Goal: Information Seeking & Learning: Learn about a topic

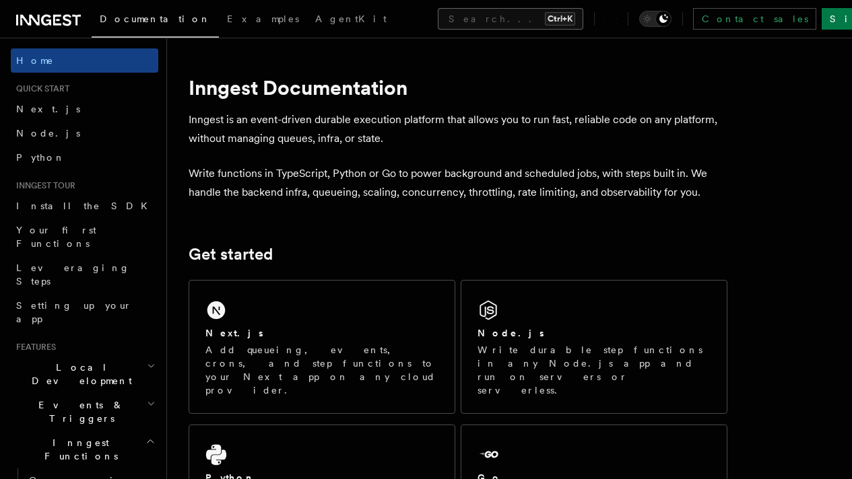
click at [438, 24] on button "Search... Ctrl+K" at bounding box center [510, 19] width 145 height 22
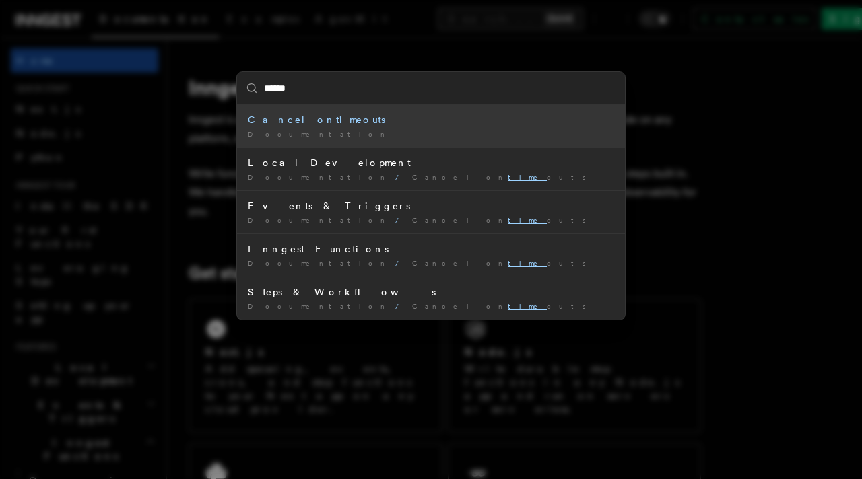
type input "*******"
click at [371, 121] on div "Cancel on timeout s" at bounding box center [431, 119] width 366 height 13
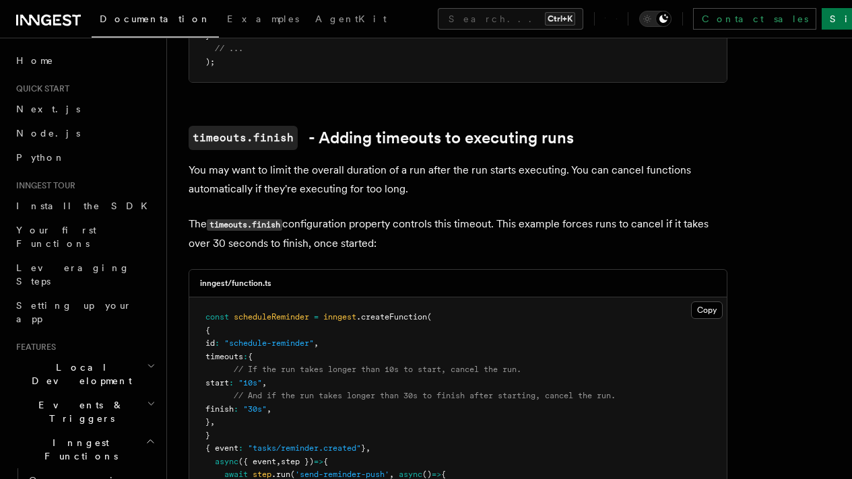
scroll to position [693, 0]
click at [438, 22] on button "Search... Ctrl+K" at bounding box center [510, 19] width 145 height 22
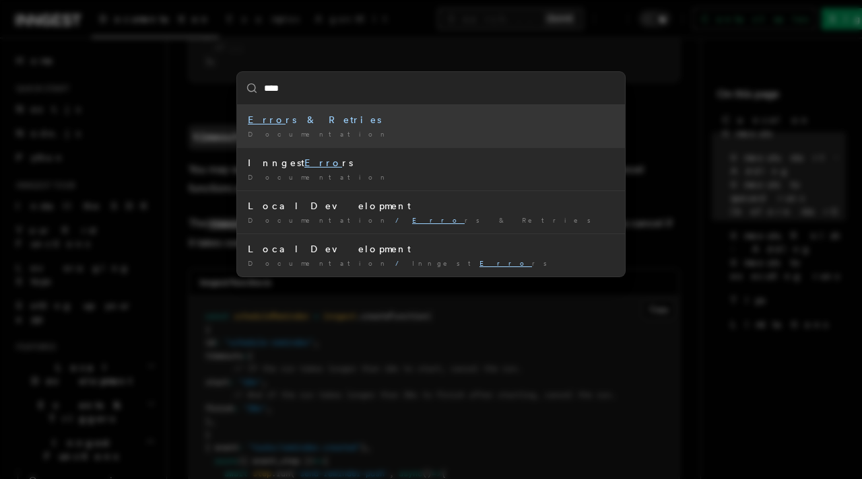
type input "*****"
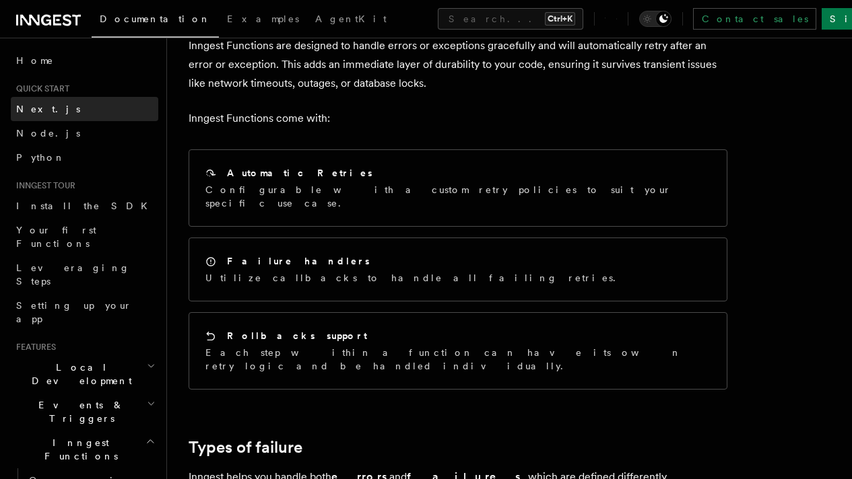
scroll to position [72, 0]
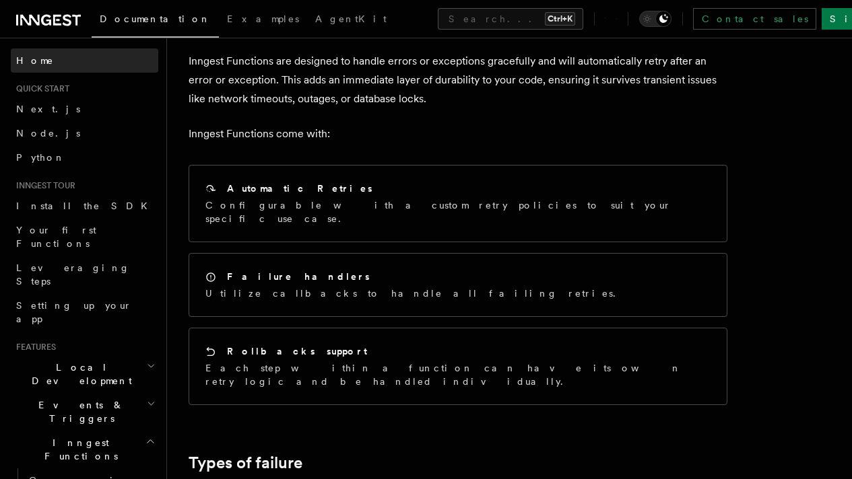
click at [56, 55] on link "Home" at bounding box center [84, 60] width 147 height 24
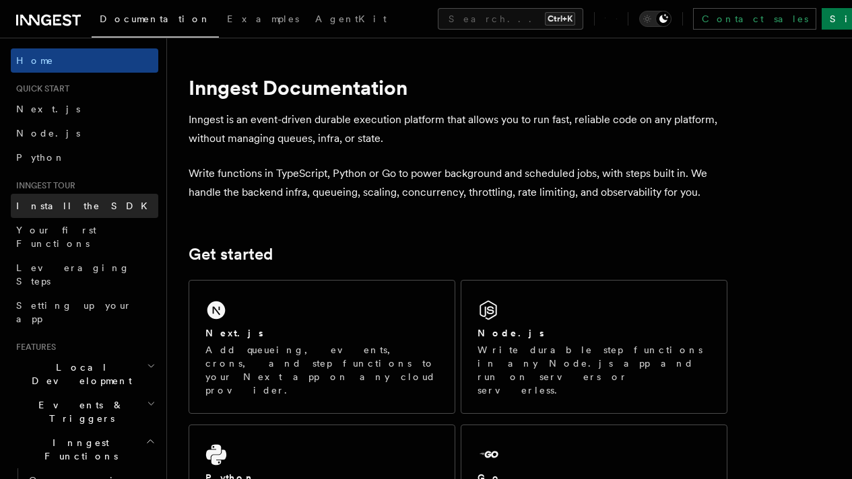
click at [53, 207] on span "Install the SDK" at bounding box center [85, 206] width 139 height 11
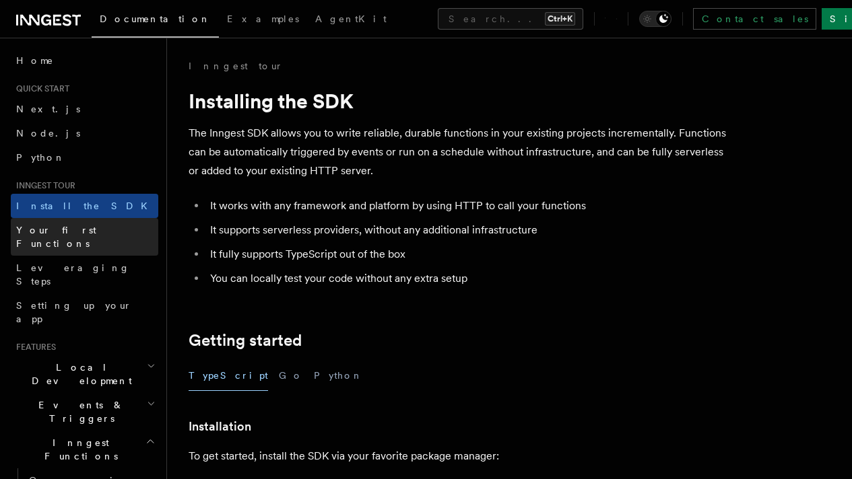
click at [100, 232] on link "Your first Functions" at bounding box center [84, 237] width 147 height 38
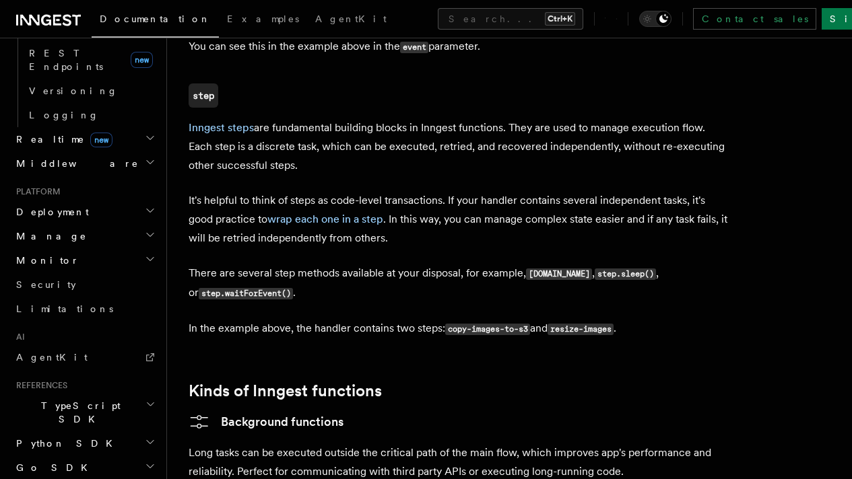
scroll to position [625, 0]
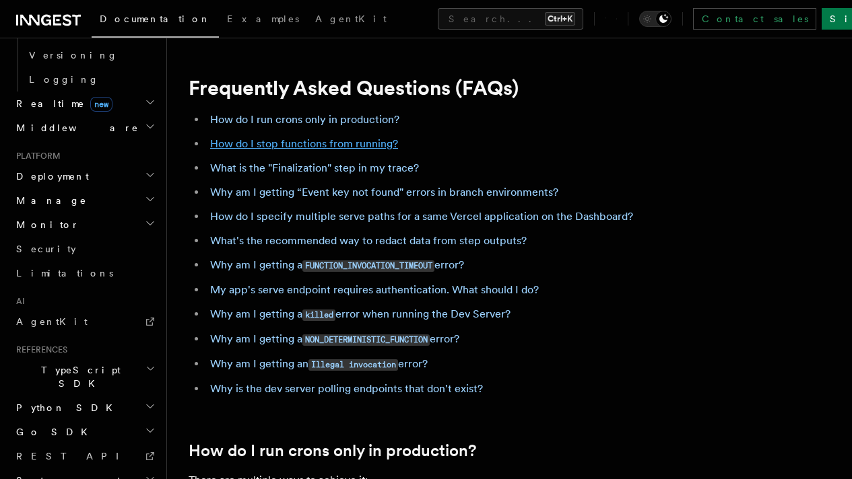
click at [368, 147] on link "How do I stop functions from running?" at bounding box center [304, 143] width 188 height 13
click at [349, 138] on link "How do I stop functions from running?" at bounding box center [304, 143] width 188 height 13
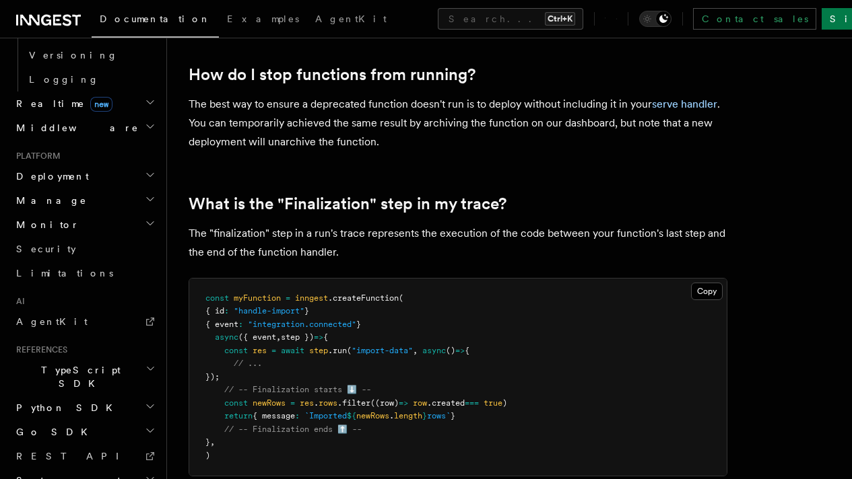
scroll to position [651, 0]
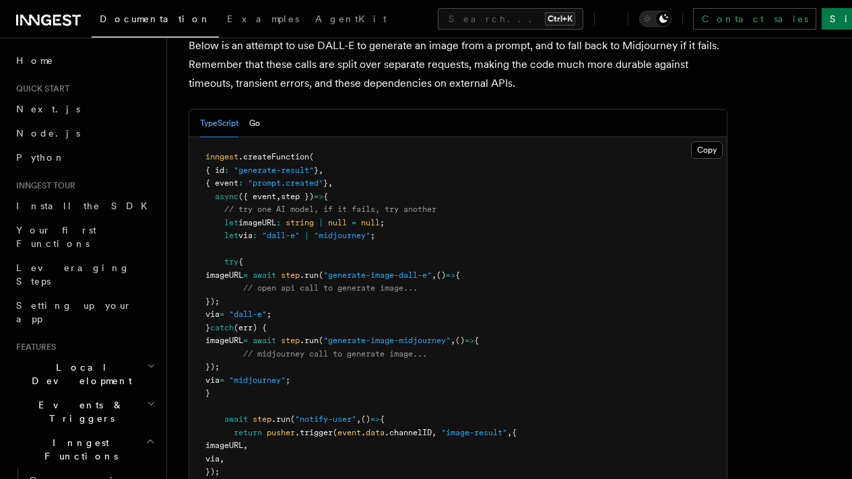
scroll to position [217, 0]
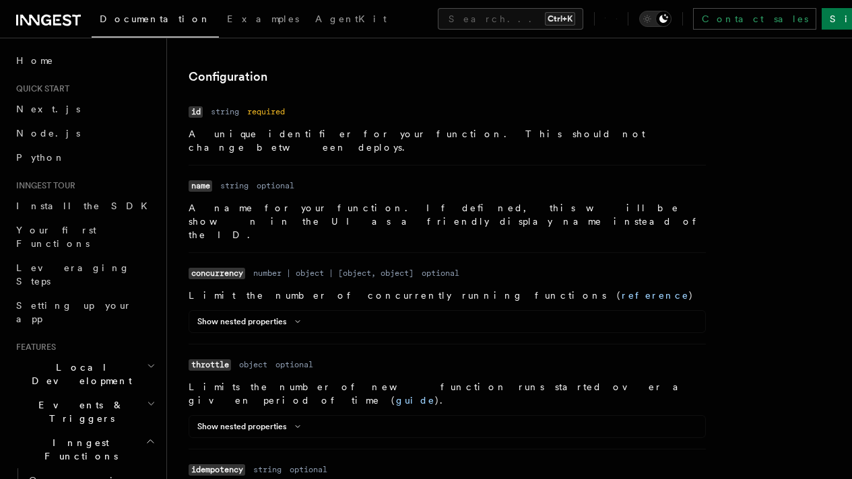
scroll to position [410, 0]
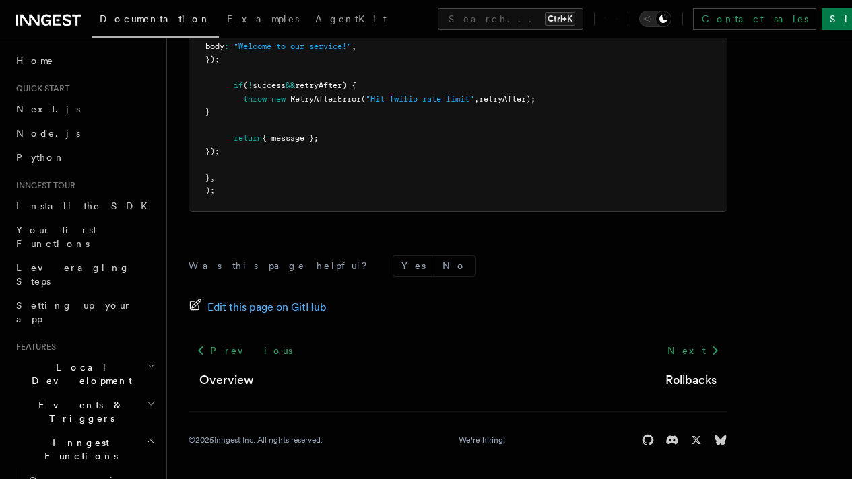
scroll to position [2134, 0]
